Goal: Task Accomplishment & Management: Use online tool/utility

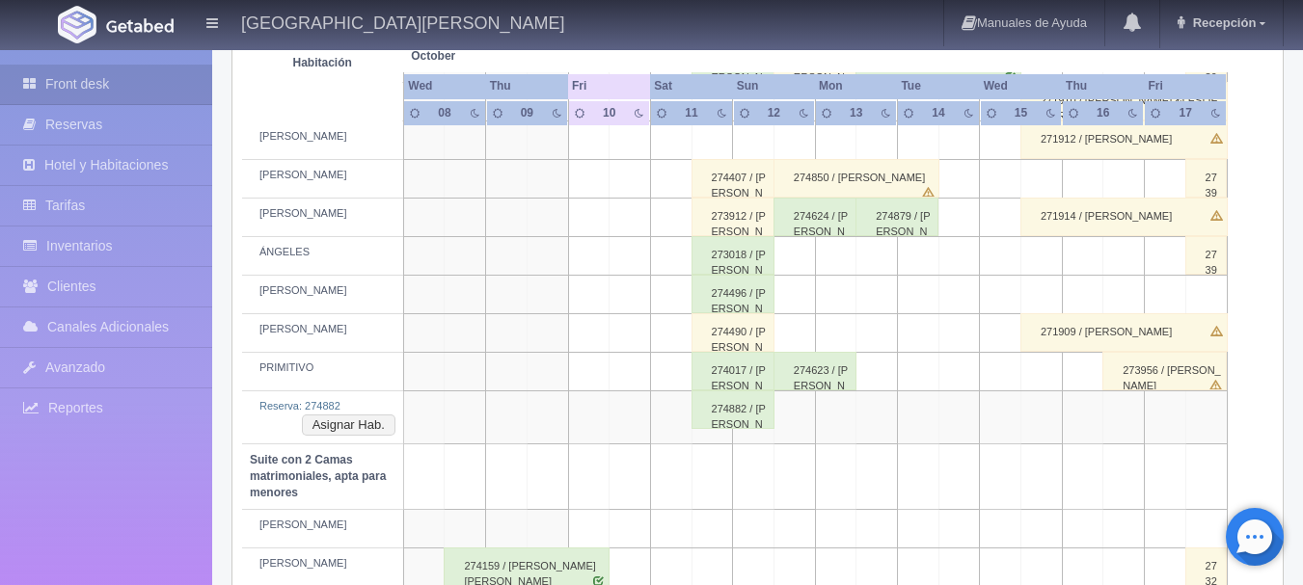
scroll to position [1157, 0]
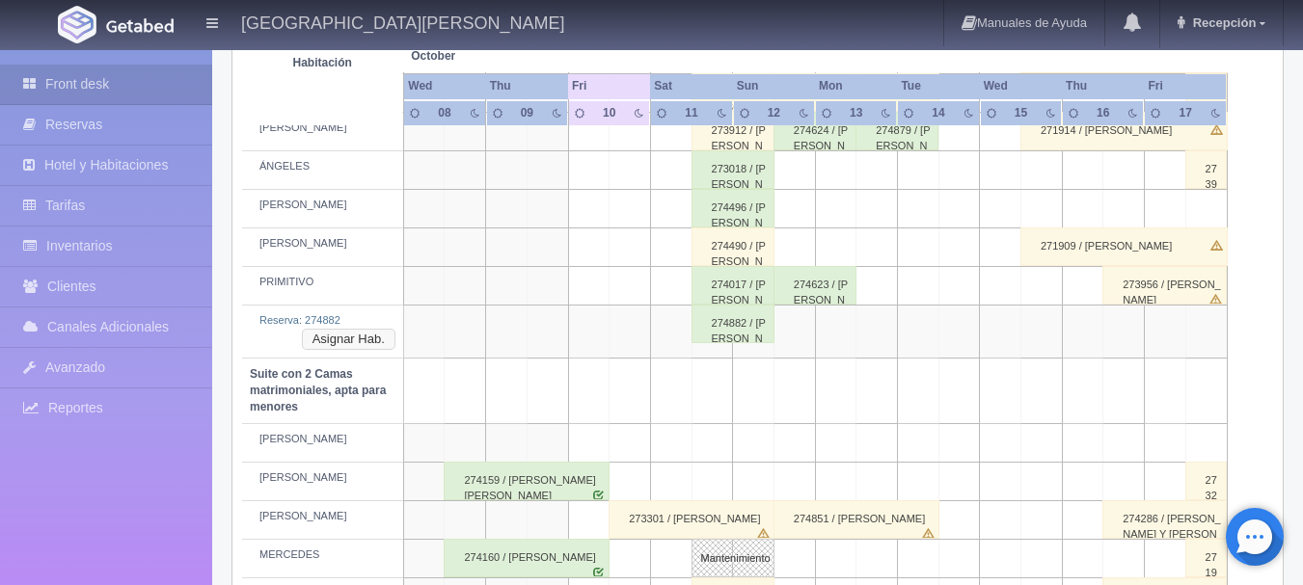
click at [375, 330] on button "Asignar Hab." at bounding box center [349, 339] width 94 height 21
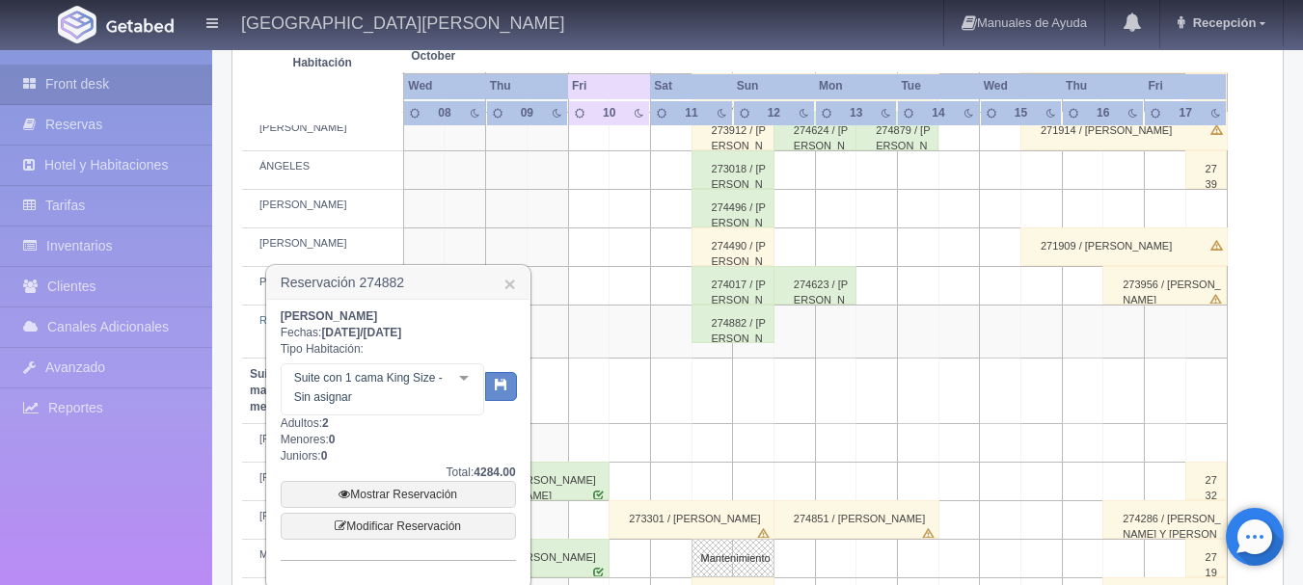
click at [615, 289] on td at bounding box center [629, 286] width 41 height 39
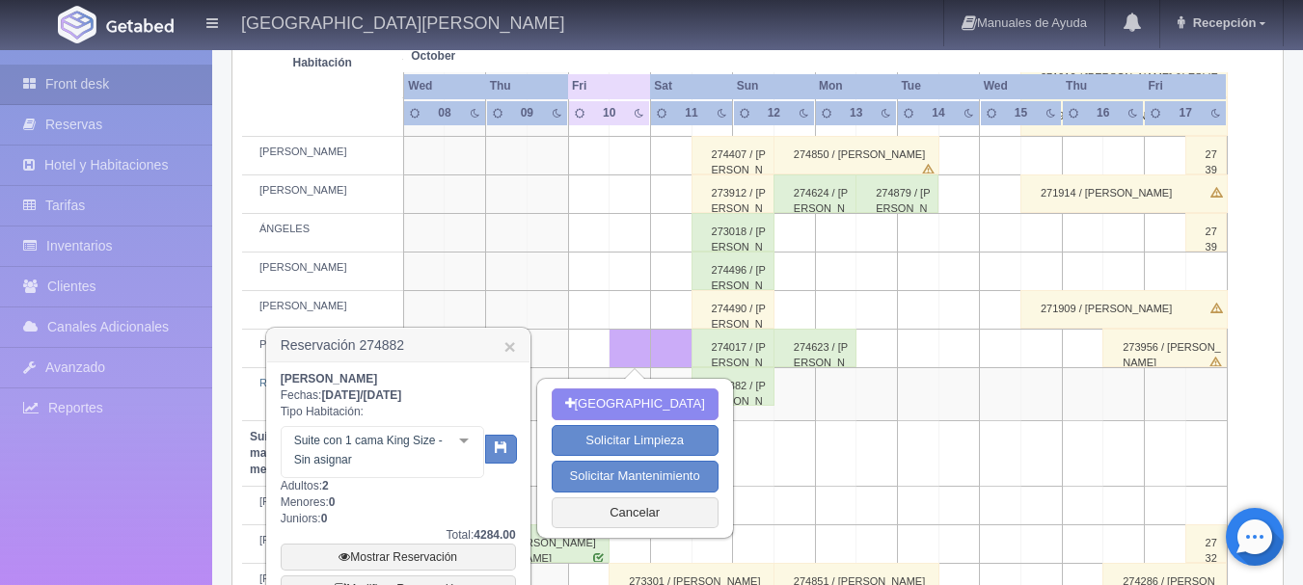
scroll to position [1061, 0]
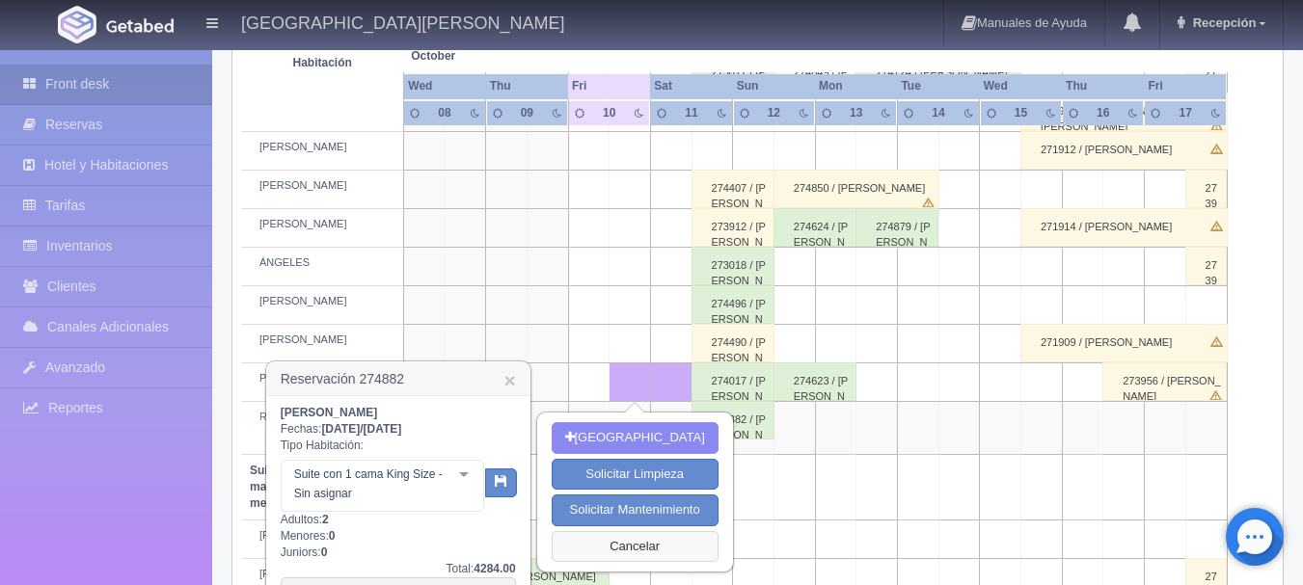
click at [586, 546] on button "Cancelar" at bounding box center [635, 547] width 167 height 32
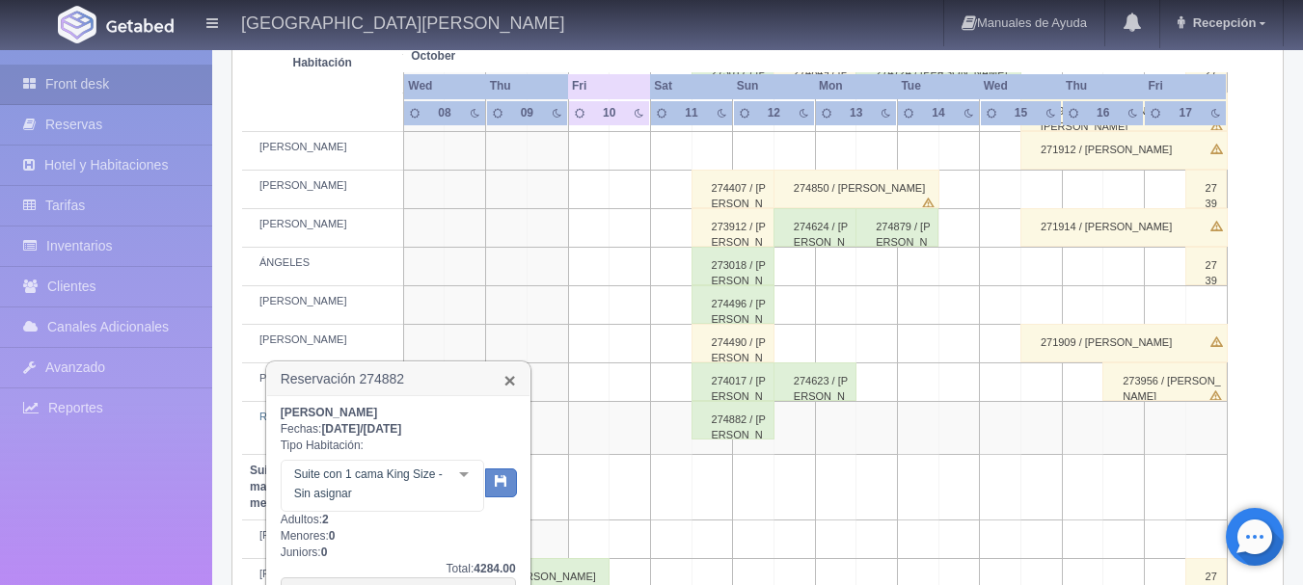
click at [506, 380] on link "×" at bounding box center [509, 380] width 12 height 20
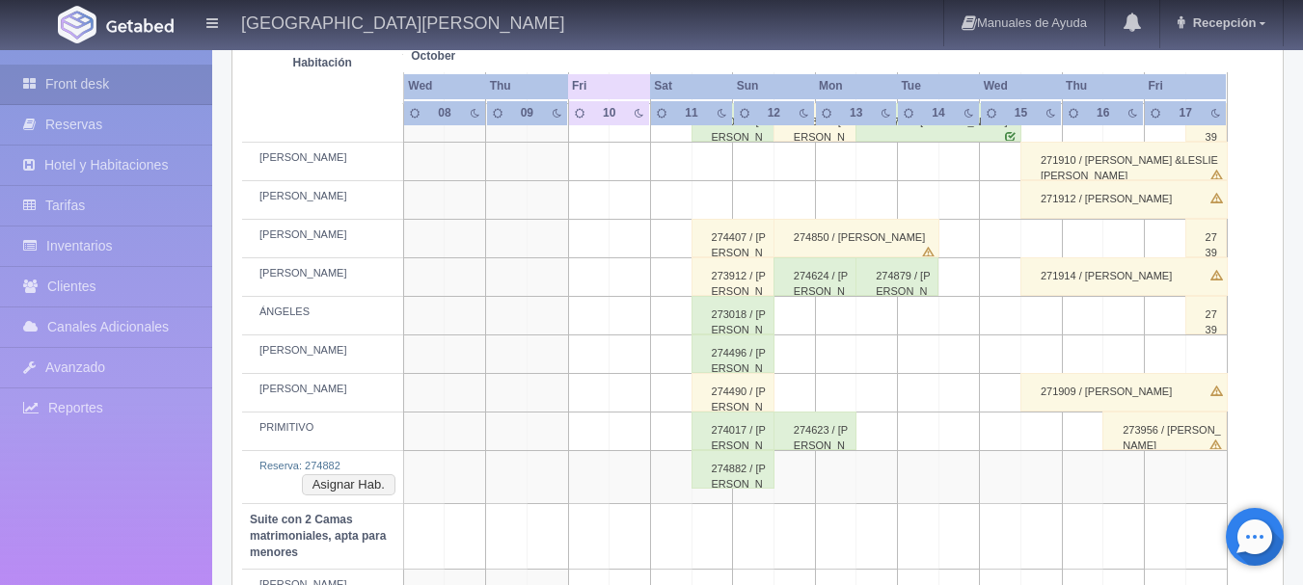
scroll to position [964, 0]
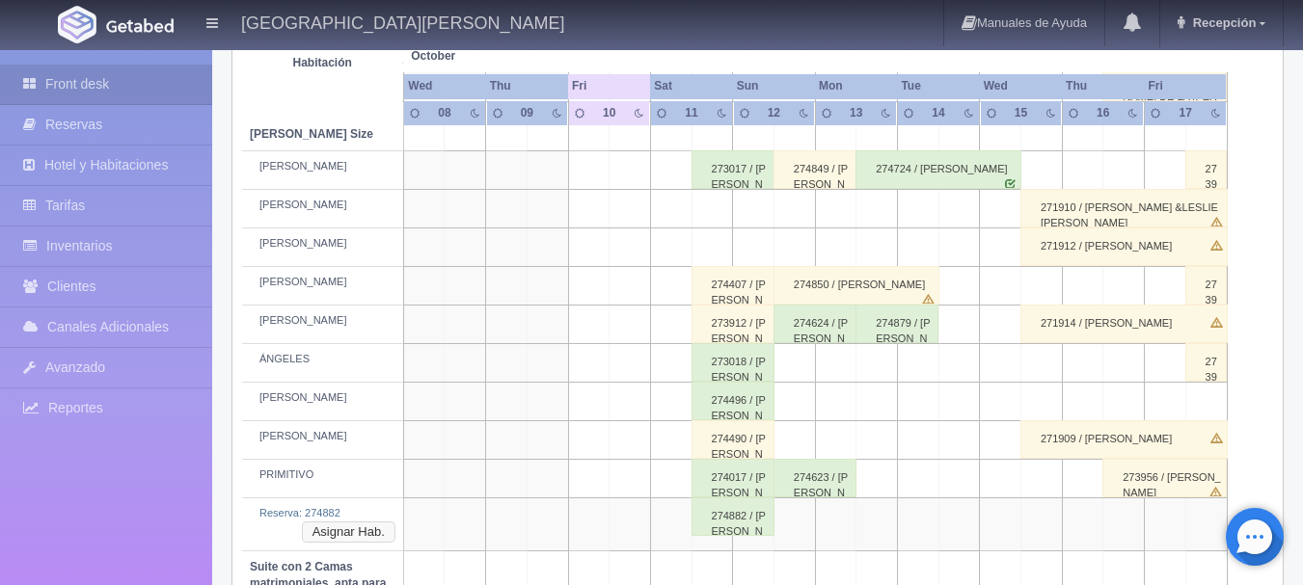
click at [360, 533] on button "Asignar Hab." at bounding box center [349, 532] width 94 height 21
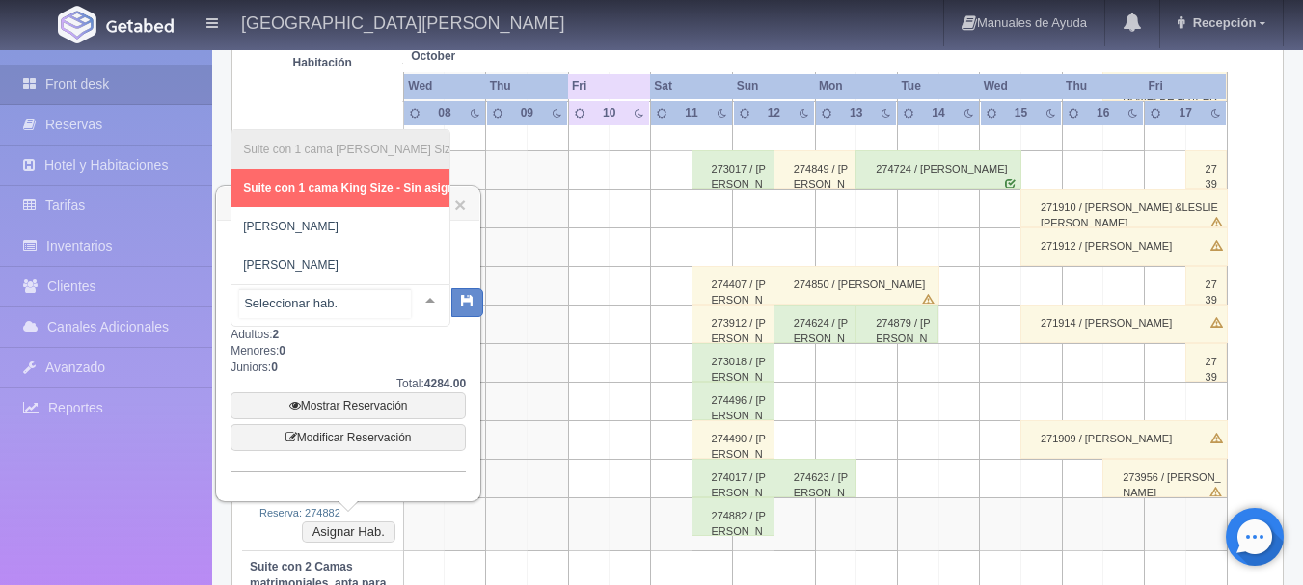
click at [406, 310] on div "Suite con 1 cama [PERSON_NAME] Size Suite con 1 cama [PERSON_NAME] Size - Sin a…" at bounding box center [340, 305] width 220 height 42
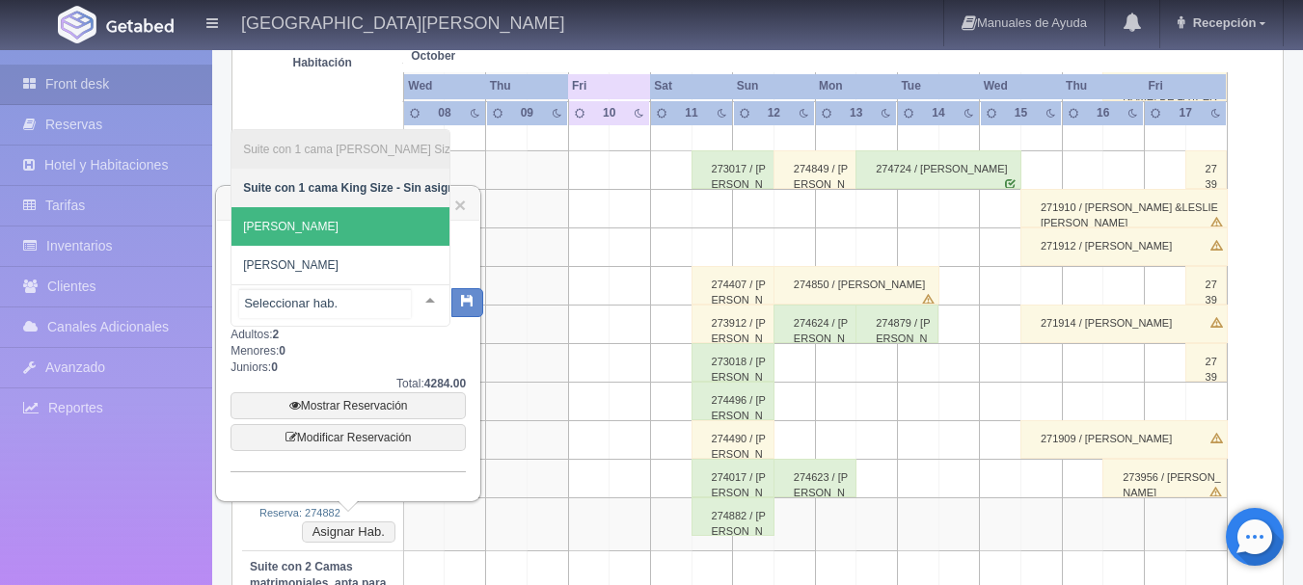
click at [354, 226] on span "[PERSON_NAME]" at bounding box center [354, 226] width 246 height 39
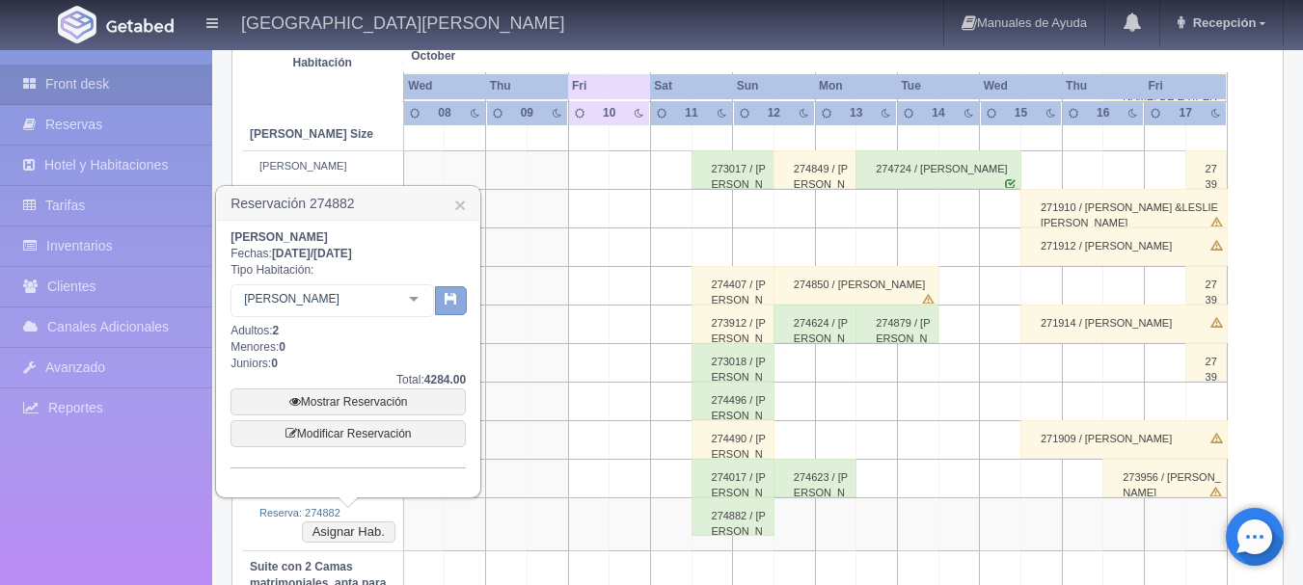
click at [445, 301] on icon "button" at bounding box center [451, 298] width 13 height 13
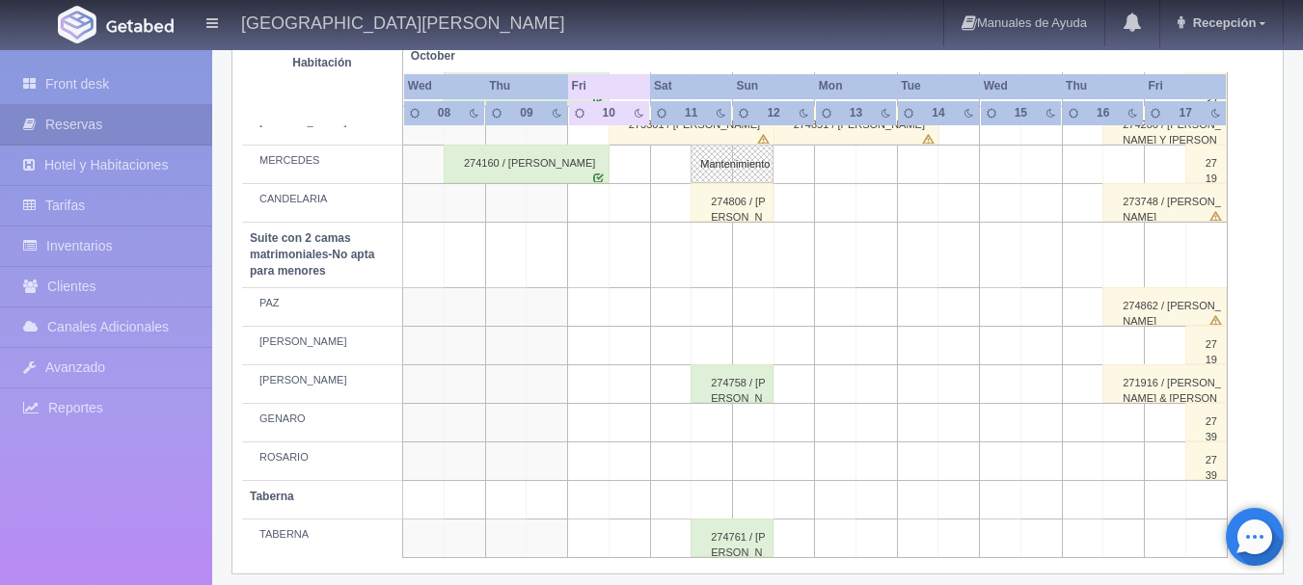
scroll to position [1513, 0]
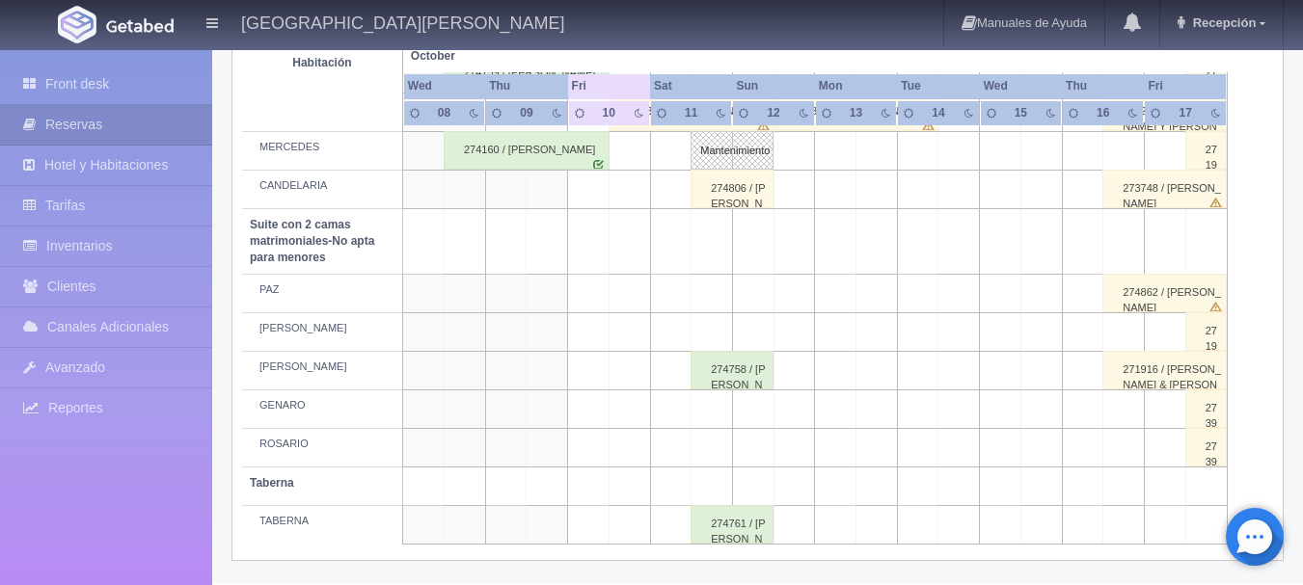
click at [734, 524] on div "274761 / [PERSON_NAME]" at bounding box center [731, 524] width 83 height 39
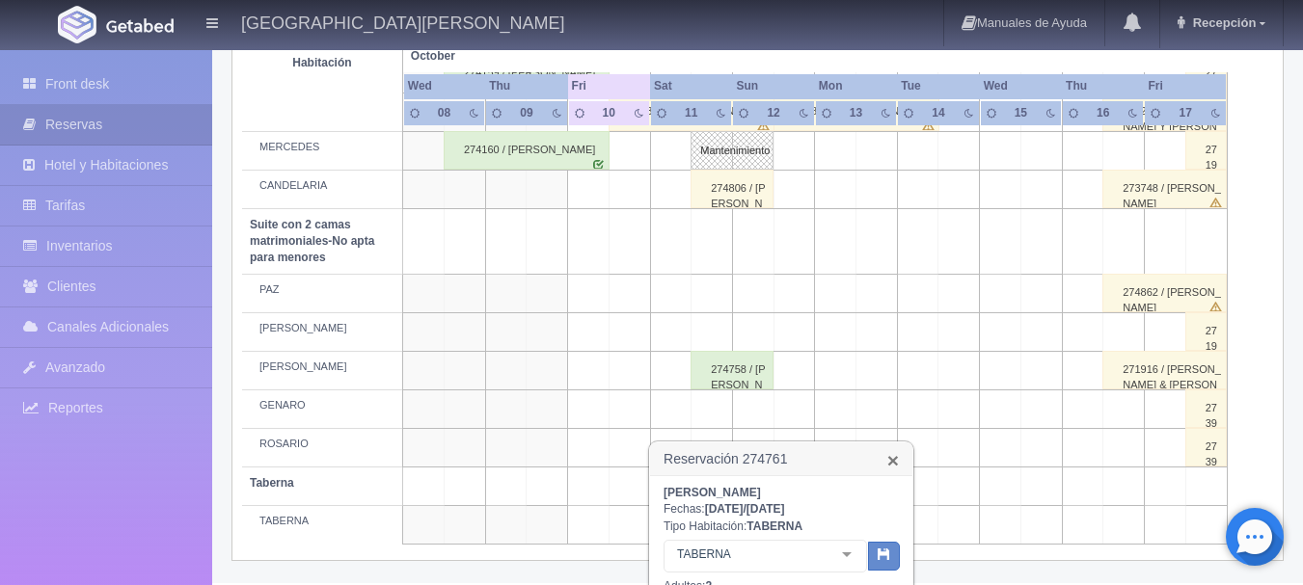
click at [893, 457] on link "×" at bounding box center [893, 460] width 12 height 20
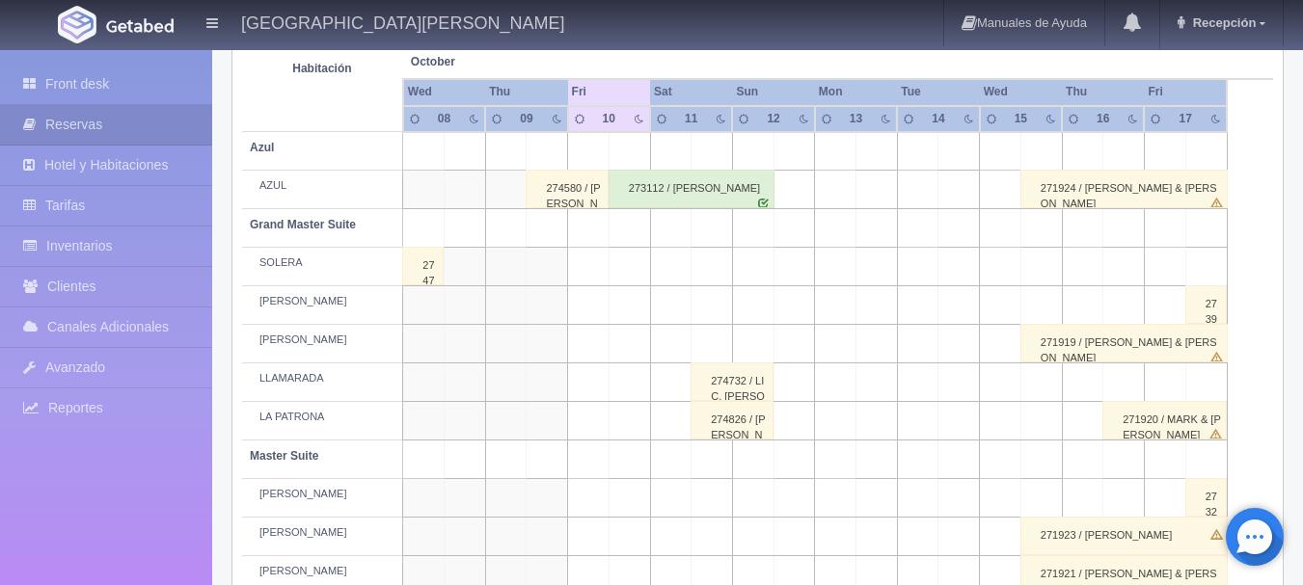
scroll to position [452, 0]
